Goal: Task Accomplishment & Management: Manage account settings

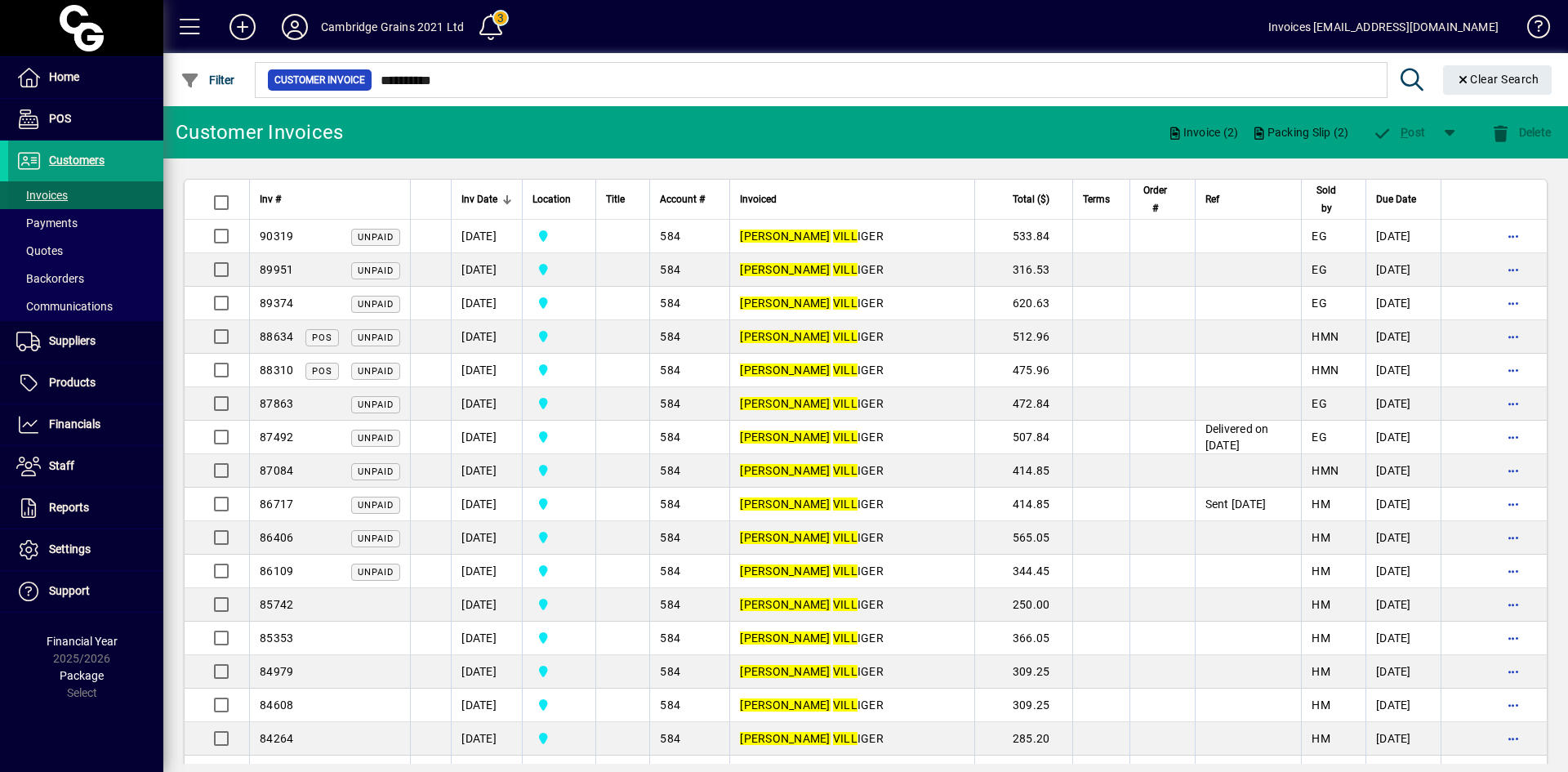
drag, startPoint x: 0, startPoint y: 0, endPoint x: 45, endPoint y: 195, distance: 200.1
click at [45, 195] on span "Invoices" at bounding box center [42, 195] width 51 height 13
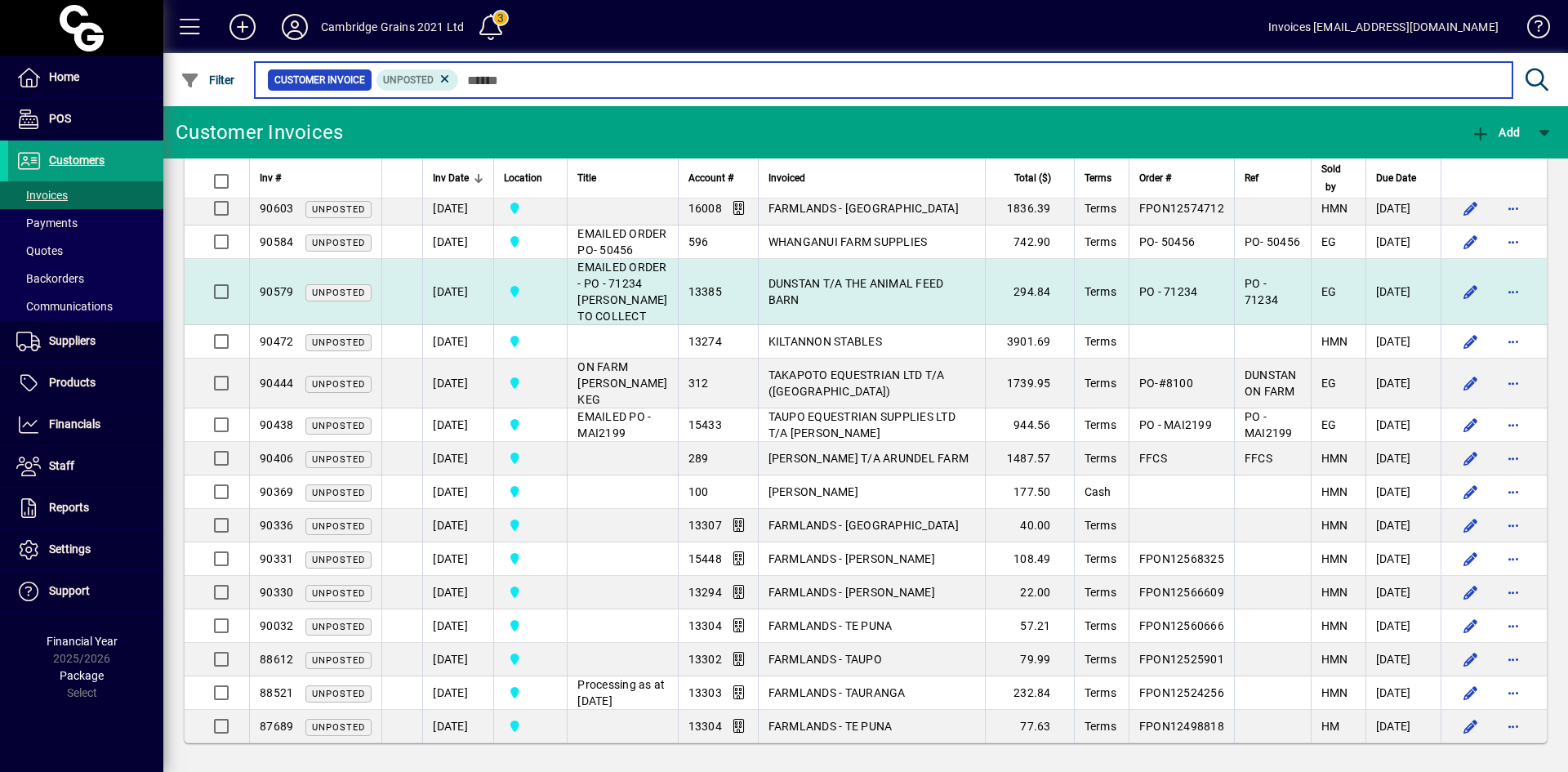
scroll to position [729, 0]
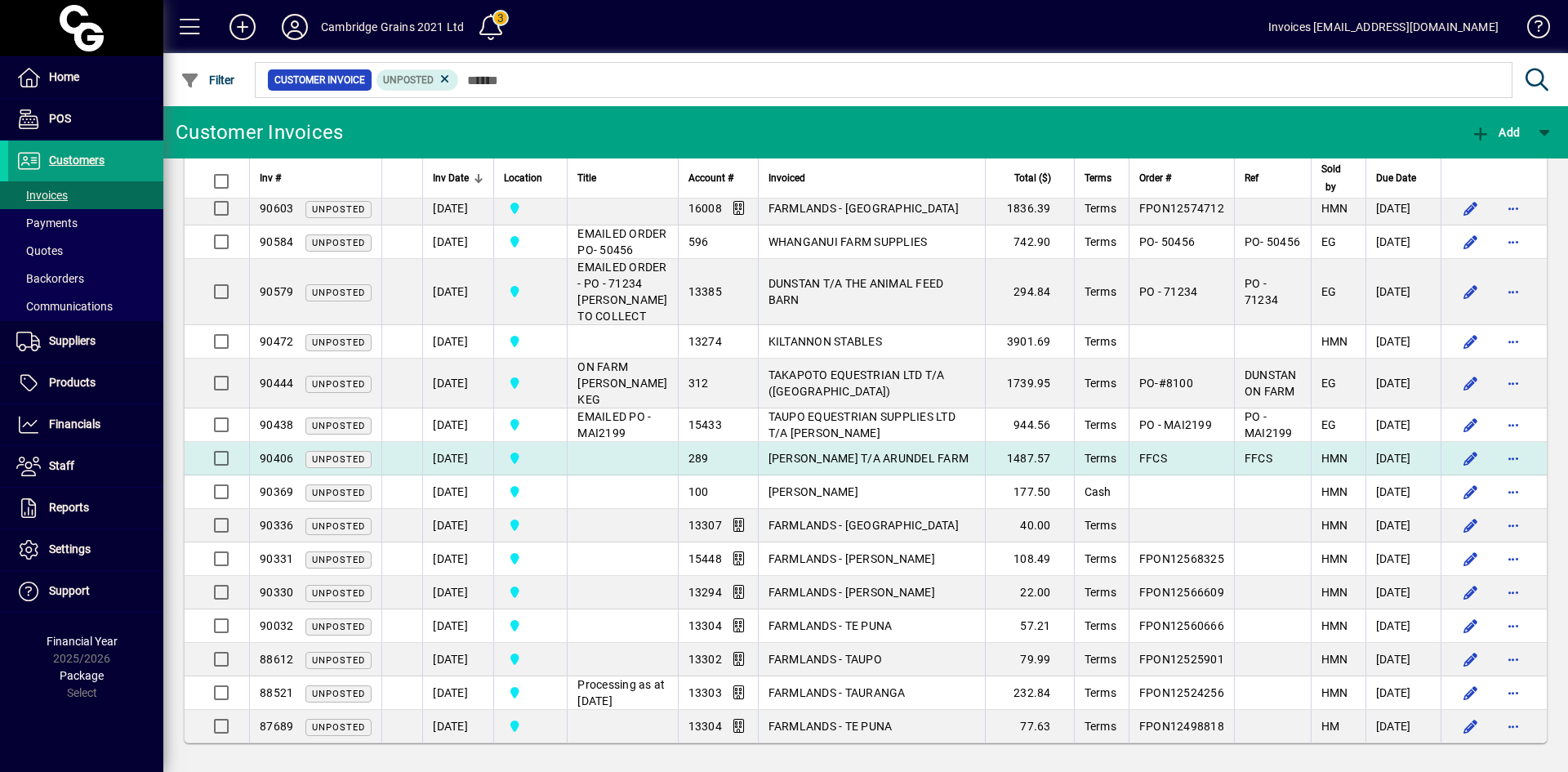
click at [790, 452] on span "[PERSON_NAME] T/A ARUNDEL FARM" at bounding box center [869, 458] width 201 height 13
drag, startPoint x: 792, startPoint y: 472, endPoint x: 762, endPoint y: 428, distance: 53.3
click at [791, 486] on span "[PERSON_NAME]" at bounding box center [813, 492] width 90 height 13
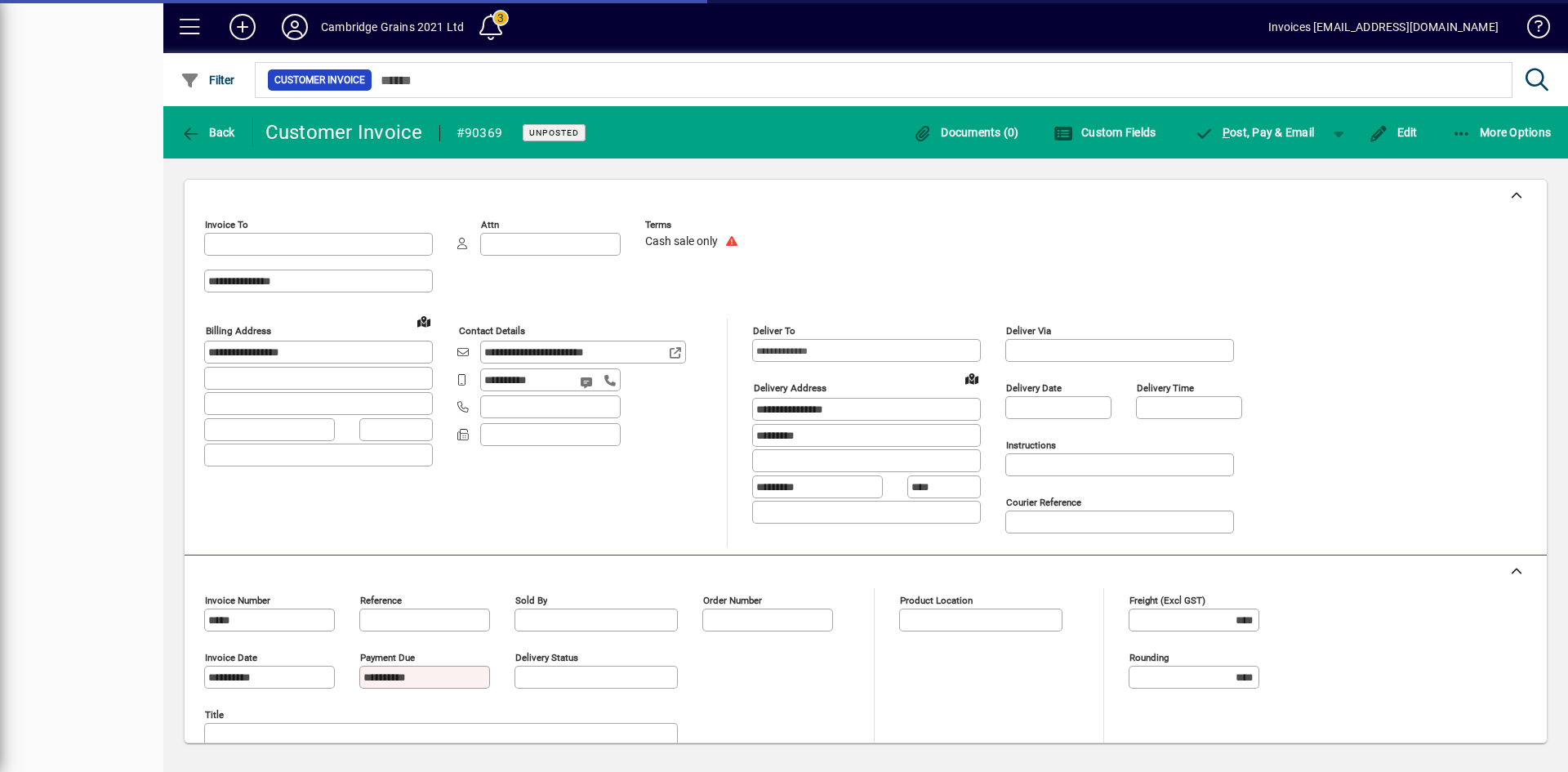
type input "**********"
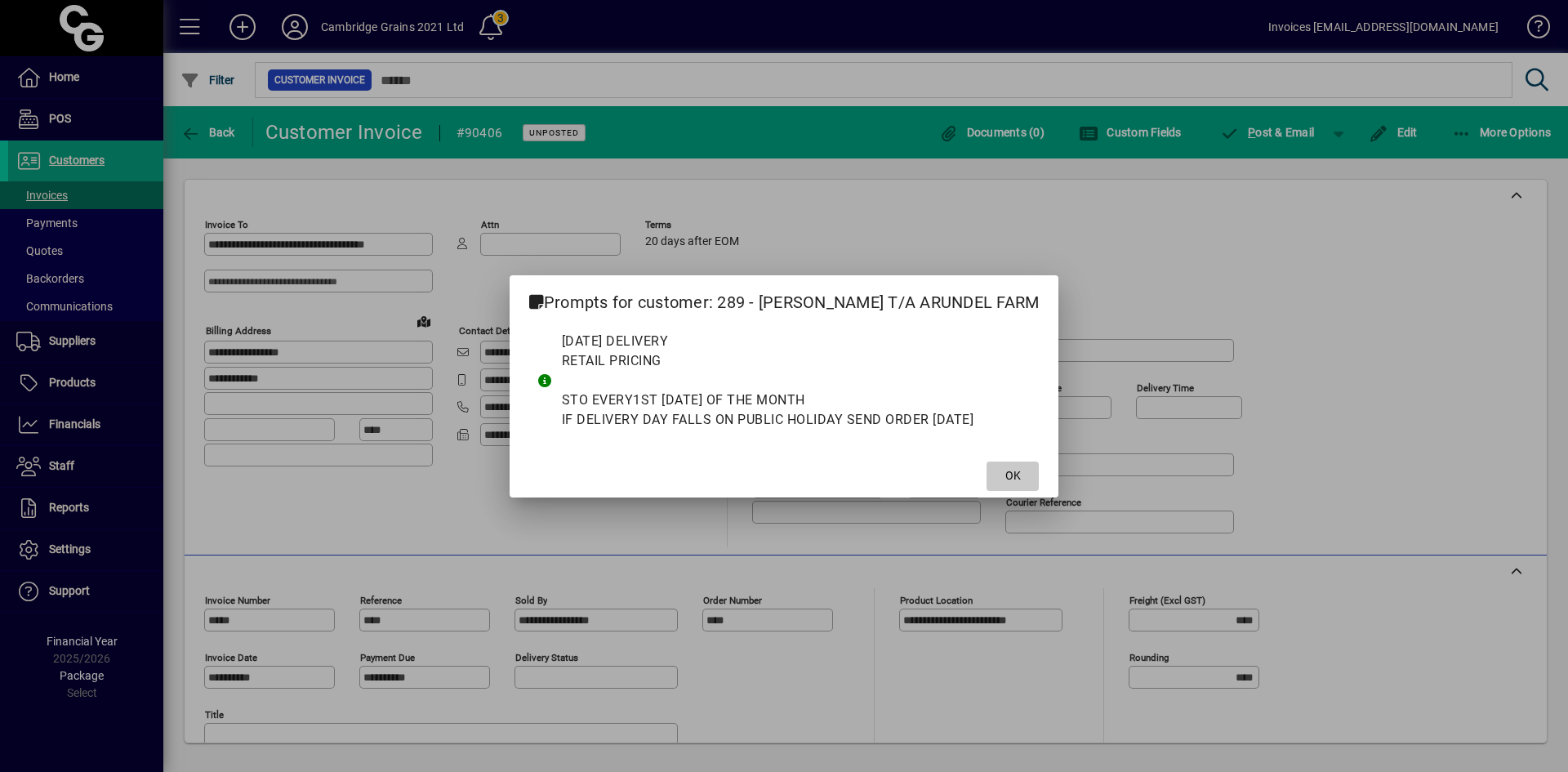
drag, startPoint x: 1016, startPoint y: 468, endPoint x: 968, endPoint y: 467, distance: 48.0
click at [1016, 467] on span at bounding box center [1012, 476] width 52 height 39
